Goal: Task Accomplishment & Management: Complete application form

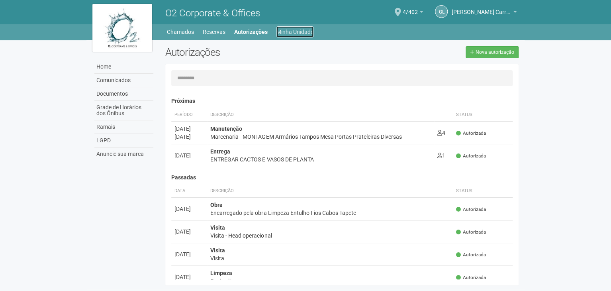
click at [286, 34] on link "Minha Unidade" at bounding box center [294, 31] width 37 height 11
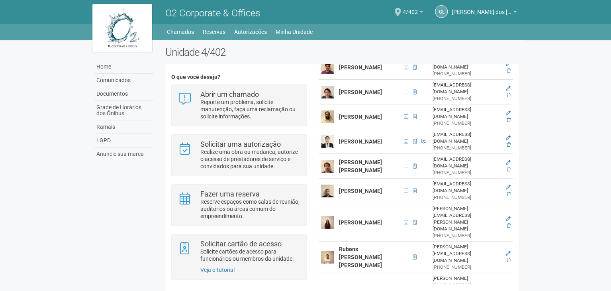
scroll to position [197, 0]
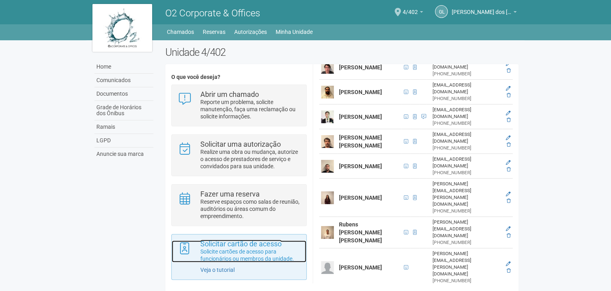
click at [212, 249] on p "Solicite cartões de acesso para funcionários ou membros da unidade." at bounding box center [250, 255] width 100 height 14
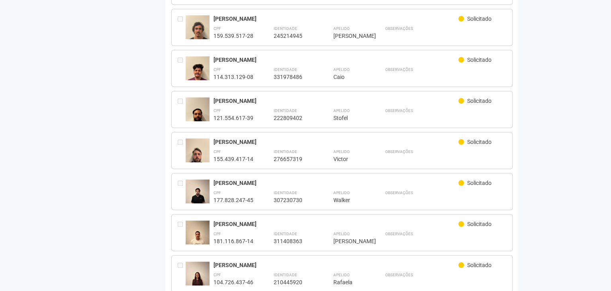
click at [137, 238] on div "Home Comunicados Documentos Grade de Horários dos Ônibus Ramais LGPD Anuncie su…" at bounding box center [305, 90] width 438 height 665
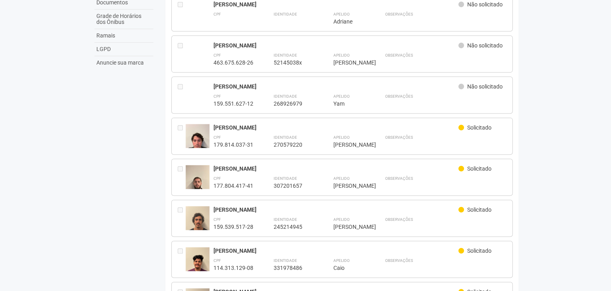
scroll to position [91, 0]
